Goal: Task Accomplishment & Management: Use online tool/utility

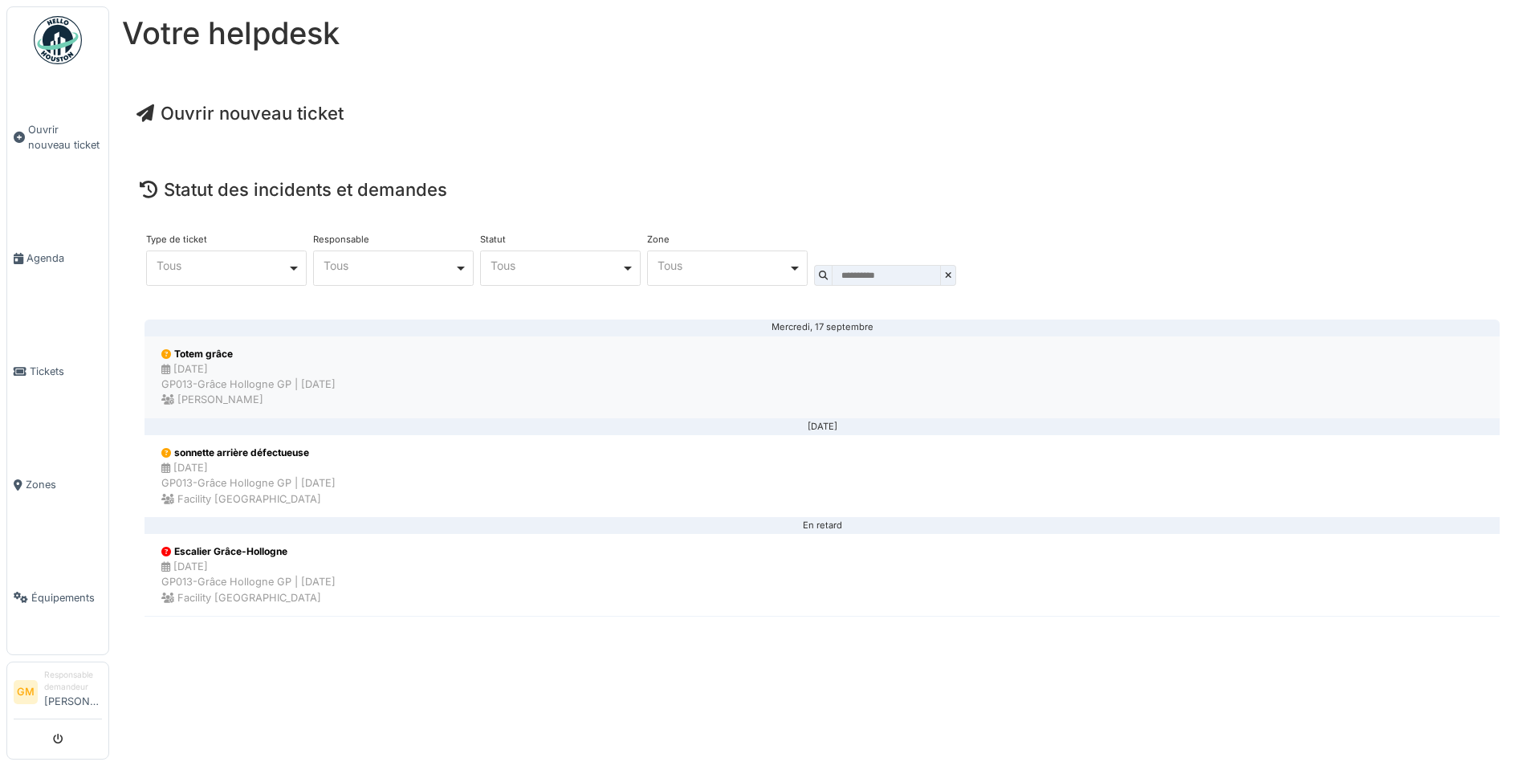
click at [336, 373] on div "[DATE] GP013-Grâce Hollogne GP | [DATE] [PERSON_NAME]" at bounding box center [248, 384] width 174 height 47
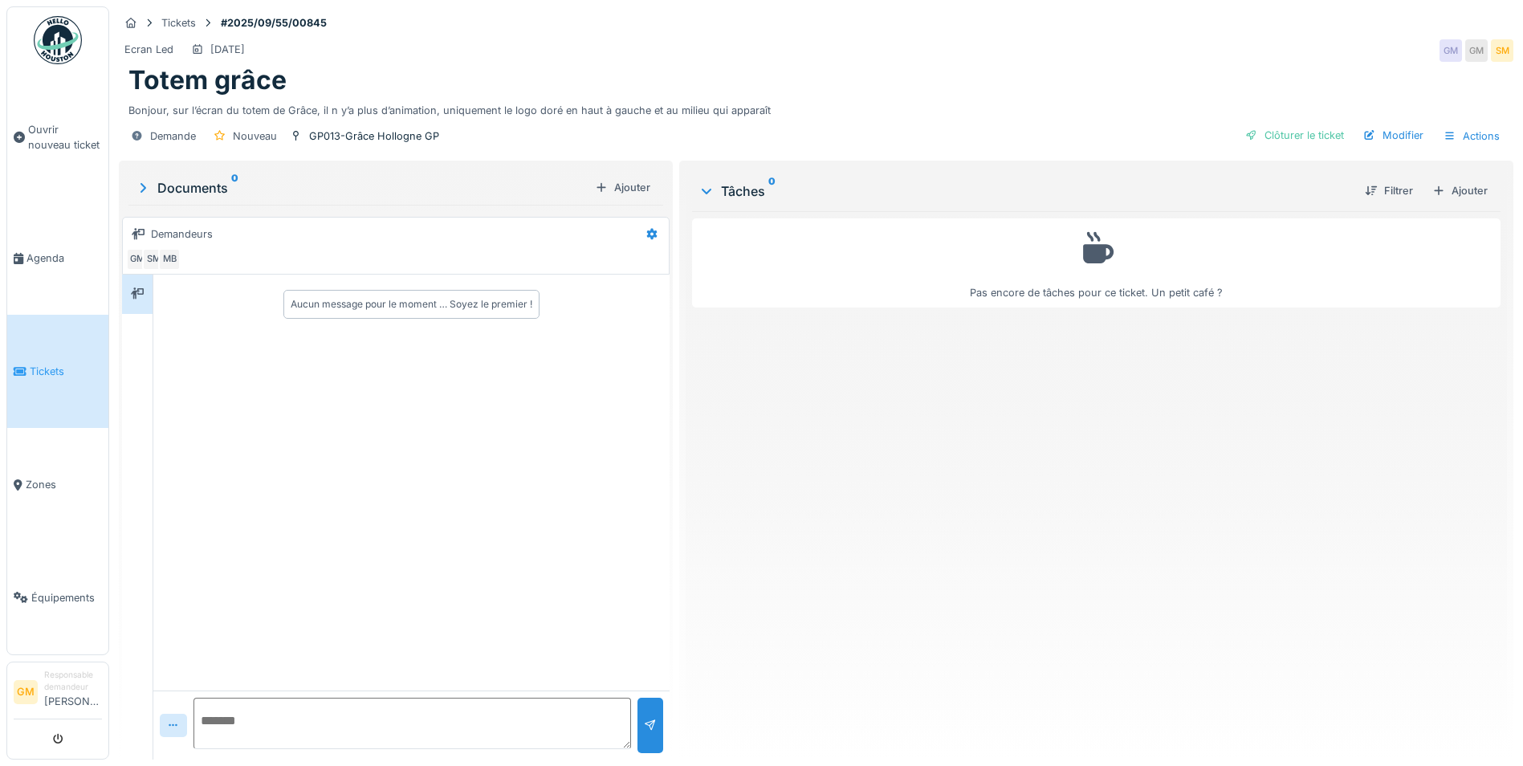
click at [295, 720] on textarea at bounding box center [413, 723] width 438 height 51
type textarea "**********"
click at [644, 718] on div at bounding box center [650, 725] width 13 height 15
